Goal: Task Accomplishment & Management: Manage account settings

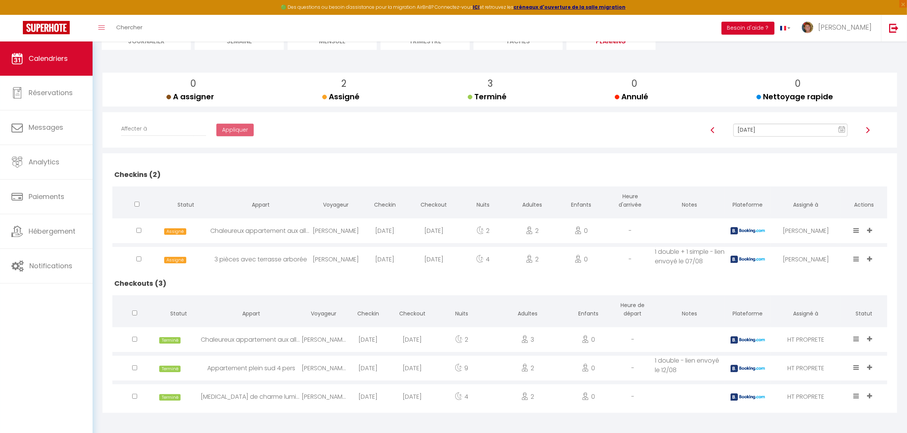
click at [858, 229] on icon at bounding box center [857, 230] width 6 height 6
click at [810, 190] on li "Done" at bounding box center [833, 189] width 60 height 14
click at [40, 131] on span "Messages" at bounding box center [46, 128] width 35 height 10
select select "message"
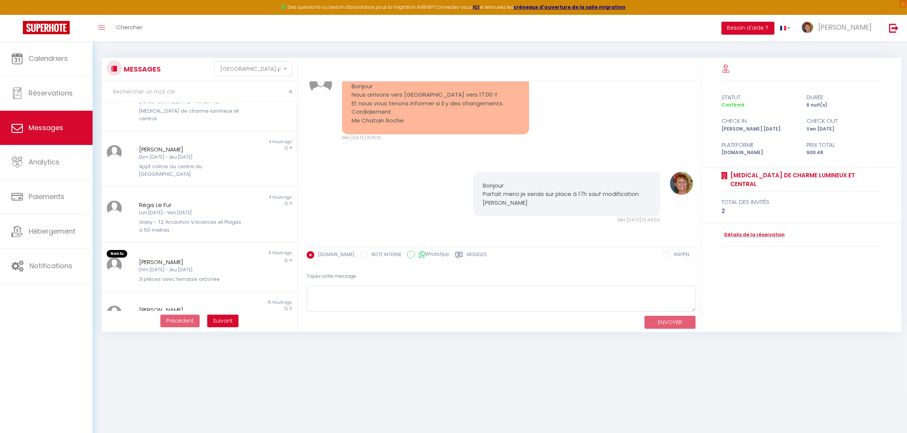
scroll to position [190, 0]
click at [191, 263] on div "Dim [DATE] - Jeu [DATE]" at bounding box center [191, 266] width 104 height 7
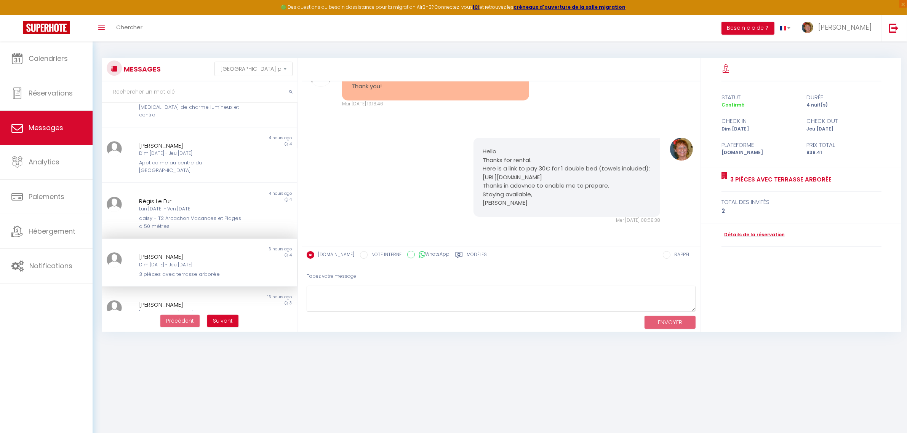
scroll to position [844, 0]
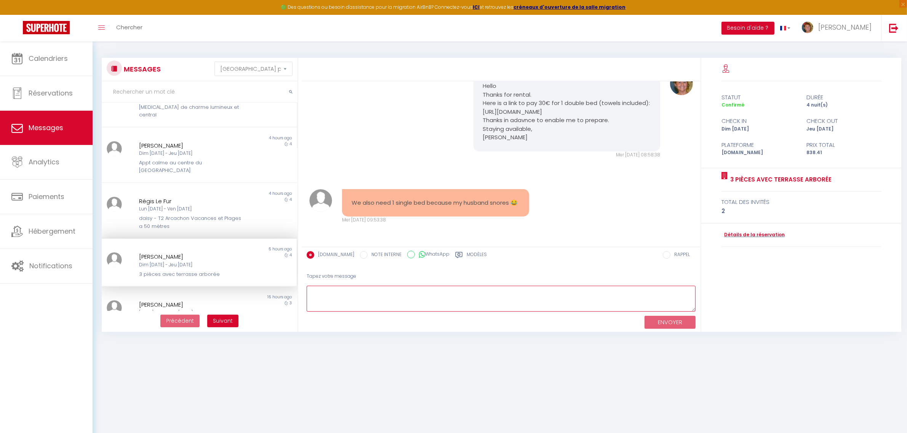
click at [349, 289] on textarea at bounding box center [501, 299] width 389 height 26
type textarea "a"
paste textarea "N° 95523 000200201"
click at [326, 306] on textarea "Ah ok, i understand. Here is a link to pay 45€." at bounding box center [501, 299] width 389 height 26
paste textarea "[URL][DOMAIN_NAME]"
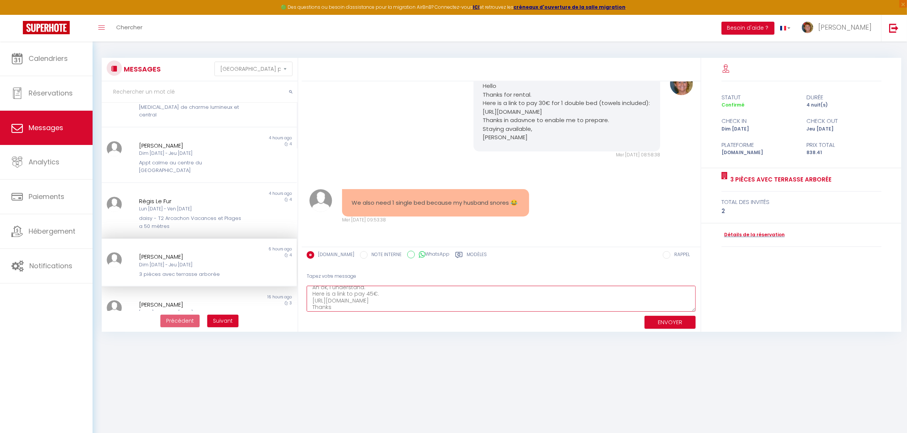
scroll to position [11, 0]
type textarea "Ah ok, i understand. Here is a link to pay 45€. [URL][DOMAIN_NAME] Thanks [PERS…"
click at [673, 324] on button "ENVOYER" at bounding box center [669, 322] width 51 height 13
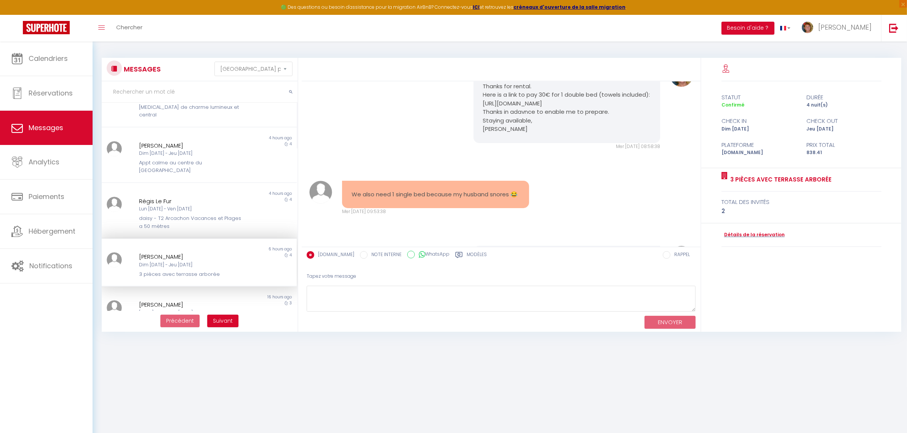
scroll to position [944, 0]
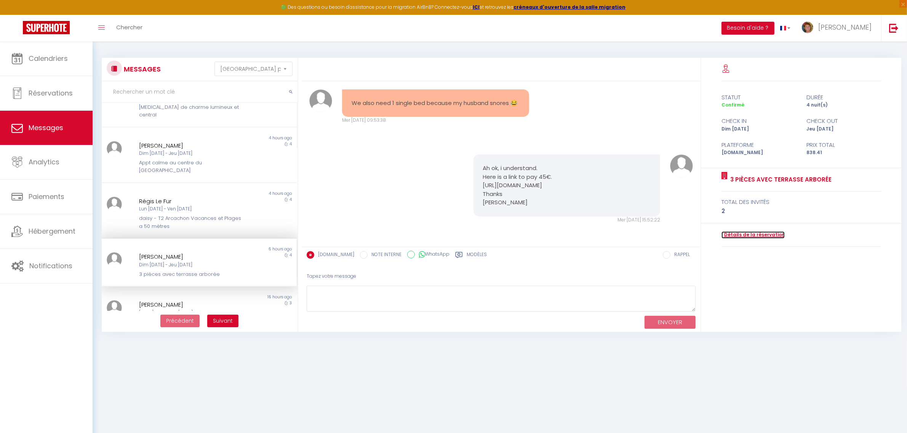
click at [750, 233] on link "Détails de la réservation" at bounding box center [752, 235] width 63 height 7
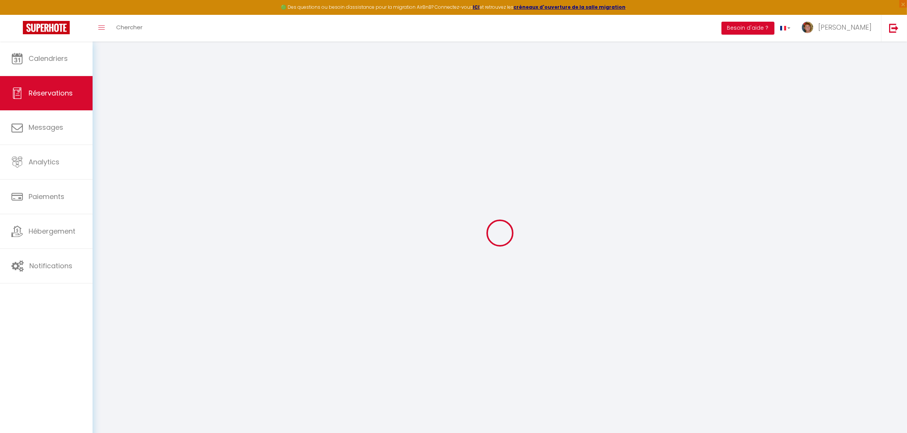
select select
select select "15"
checkbox input "false"
select select
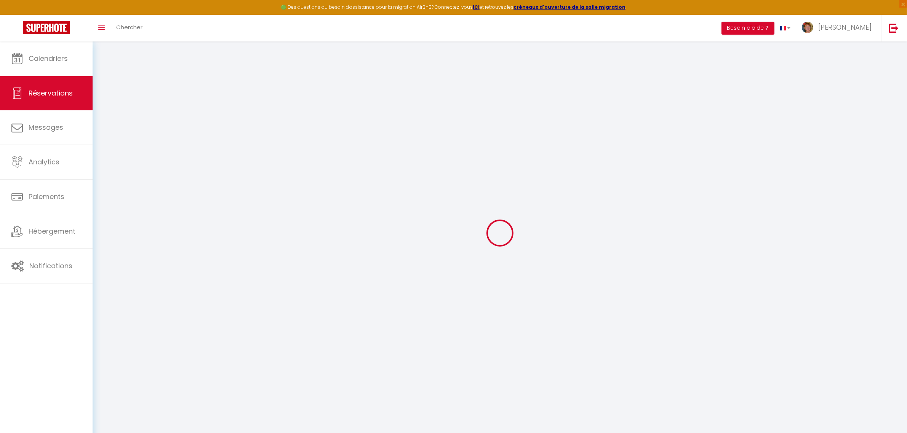
select select
checkbox input "false"
select select
checkbox input "false"
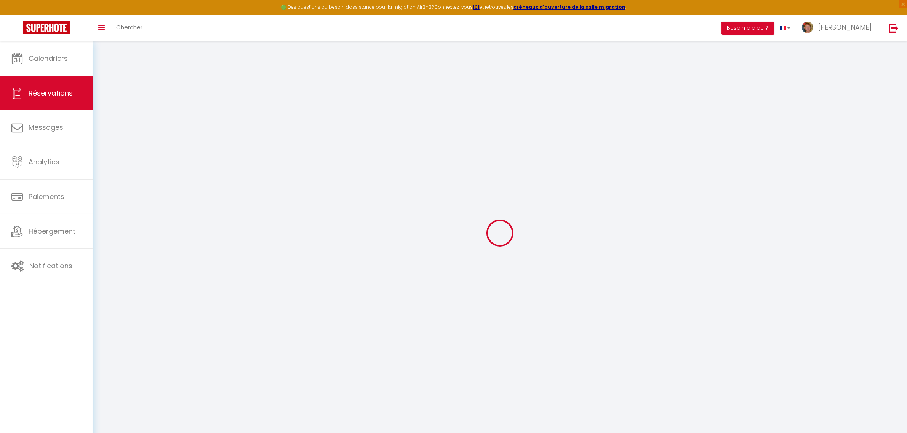
type textarea "** THIS RESERVATION HAS BEEN PRE-PAID ** BOOKING NOTE : Payment charge is EUR 1…"
type textarea "1 likt double - lien envoyé le 10/09"
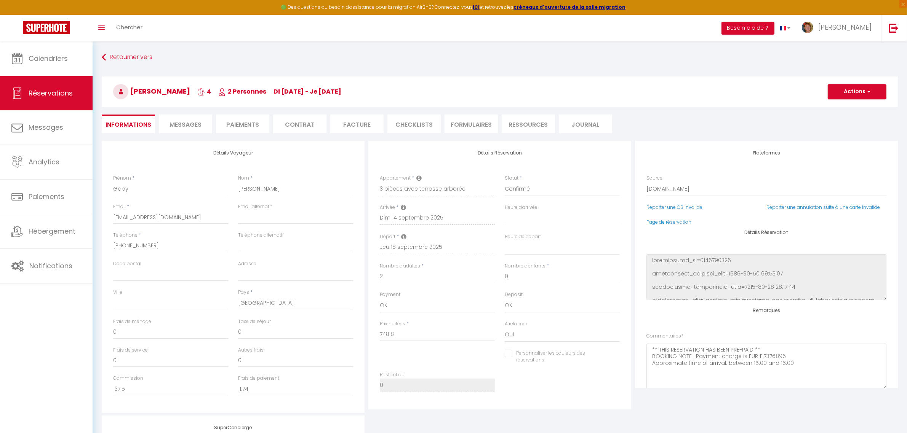
type input "60"
type input "29.61"
select select
checkbox input "false"
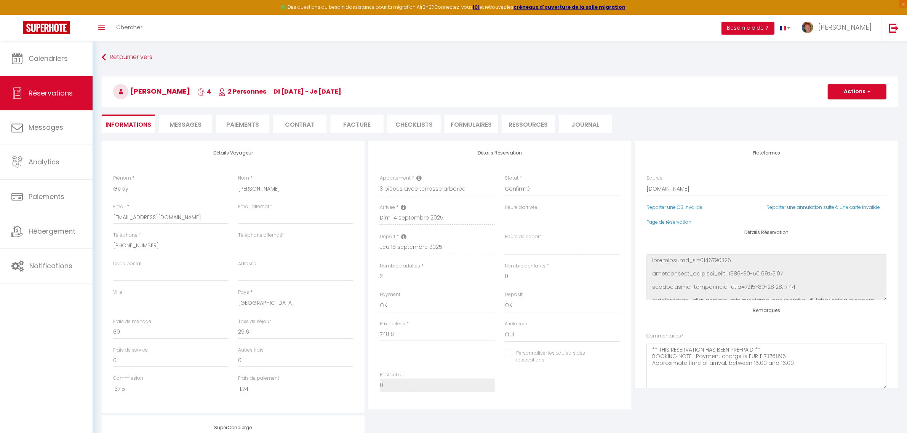
select select
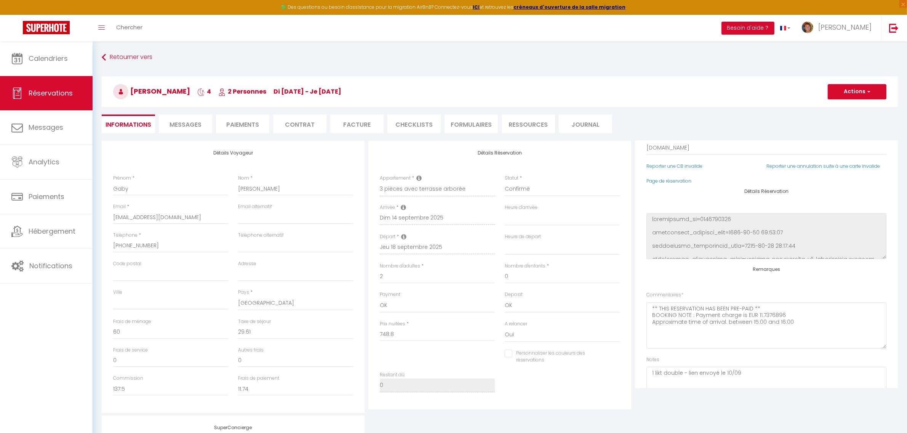
scroll to position [83, 0]
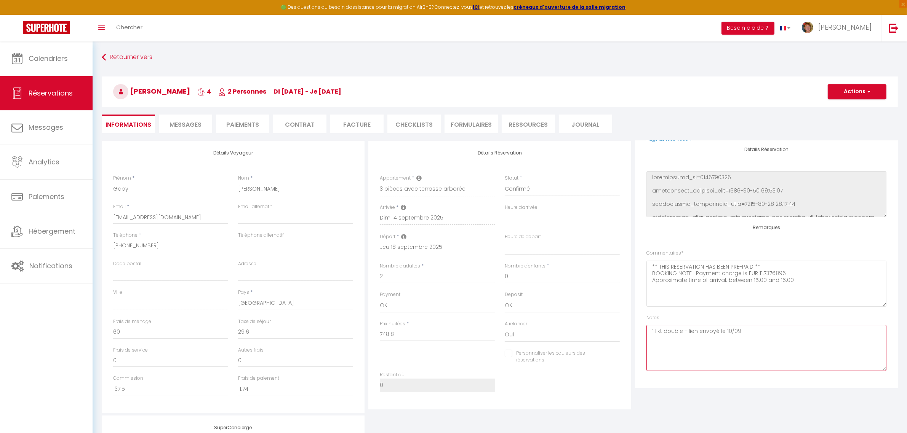
click at [684, 331] on textarea "1 likt double - lien envoyé le 10/09" at bounding box center [766, 348] width 240 height 46
type textarea "1 likt double +1 simple- lien envoyé le 10/09"
click at [851, 94] on button "Actions" at bounding box center [857, 91] width 59 height 15
click at [851, 110] on link "Enregistrer" at bounding box center [849, 109] width 60 height 10
